Goal: Navigation & Orientation: Find specific page/section

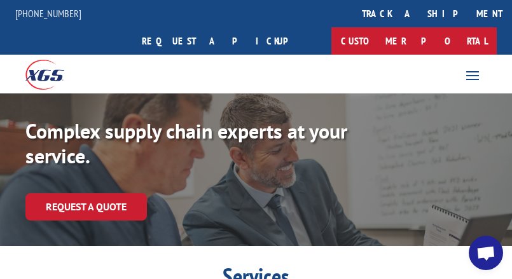
click at [450, 27] on link "Customer Portal" at bounding box center [413, 40] width 165 height 27
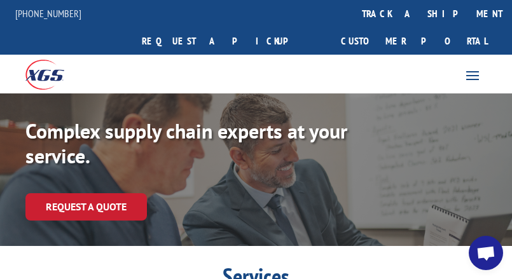
click at [473, 65] on span at bounding box center [473, 75] width 20 height 20
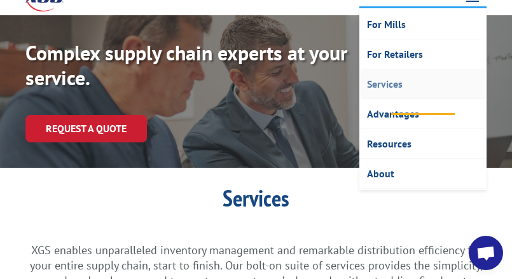
scroll to position [96, 0]
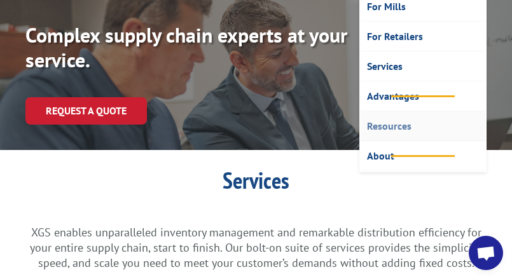
click at [393, 111] on link "Resources" at bounding box center [423, 126] width 125 height 30
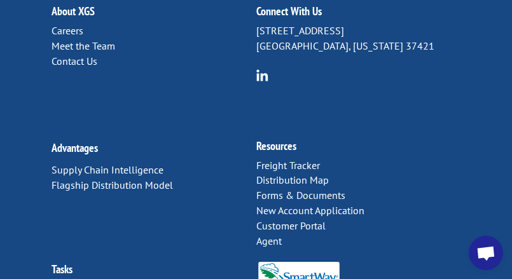
scroll to position [2357, 0]
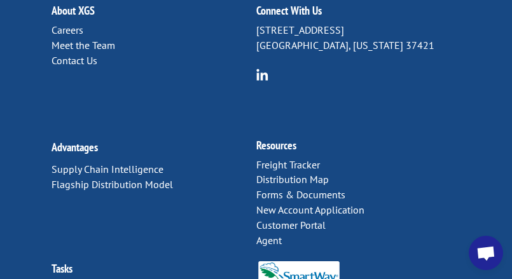
click at [298, 219] on link "Customer Portal" at bounding box center [290, 225] width 69 height 13
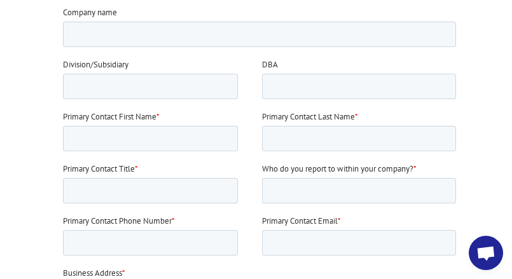
scroll to position [532, 0]
